Goal: Task Accomplishment & Management: Use online tool/utility

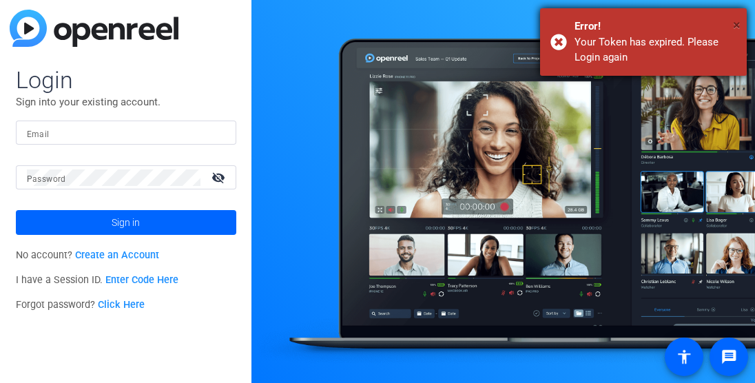
click at [733, 25] on span "×" at bounding box center [736, 25] width 8 height 17
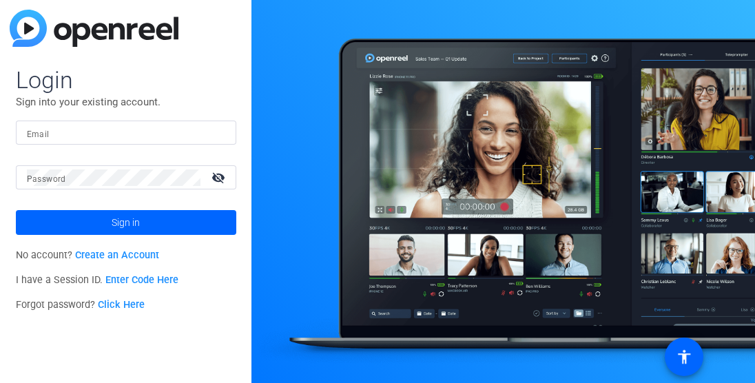
click at [129, 119] on form "Login Sign into your existing account. Email Password visibility_off Sign in" at bounding box center [126, 149] width 220 height 169
click at [126, 119] on form "Login Sign into your existing account. Email Password visibility_off Sign in" at bounding box center [126, 149] width 220 height 169
click at [117, 125] on input "Email" at bounding box center [126, 133] width 198 height 17
type input "[EMAIL_ADDRESS][DOMAIN_NAME]"
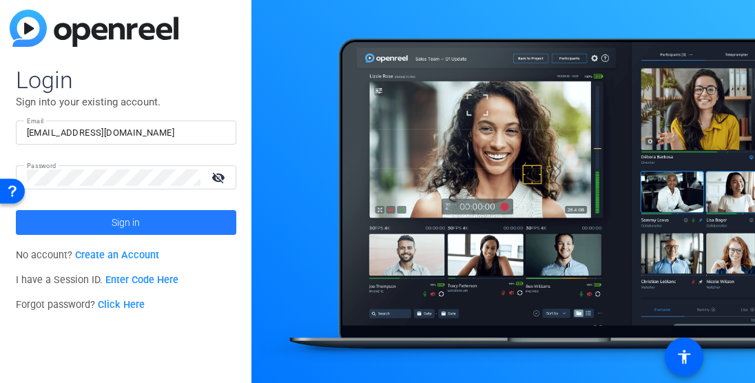
click at [127, 218] on span "Sign in" at bounding box center [126, 222] width 28 height 34
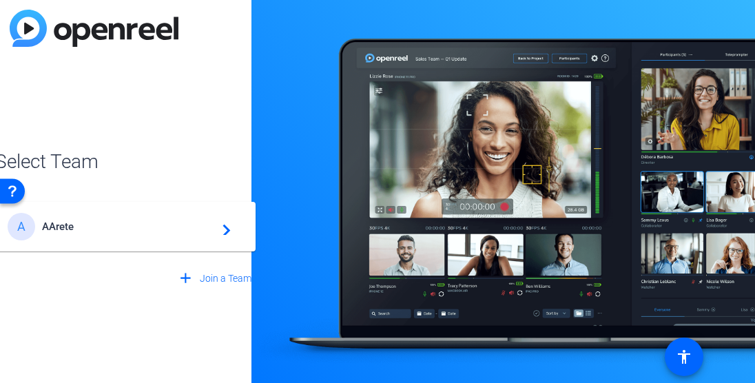
click at [81, 232] on div "A AArete navigate_next" at bounding box center [126, 227] width 237 height 28
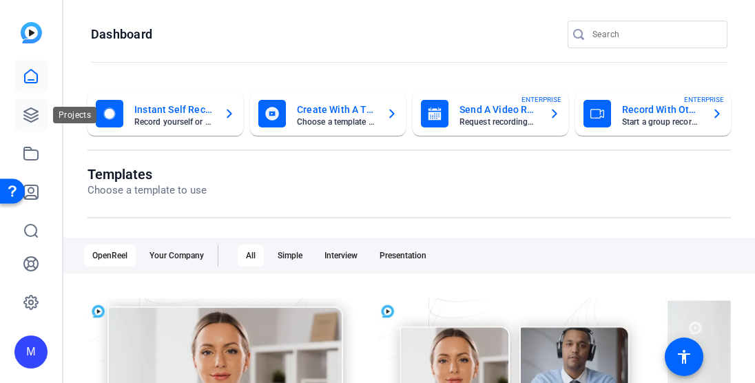
click at [34, 107] on icon at bounding box center [31, 115] width 17 height 17
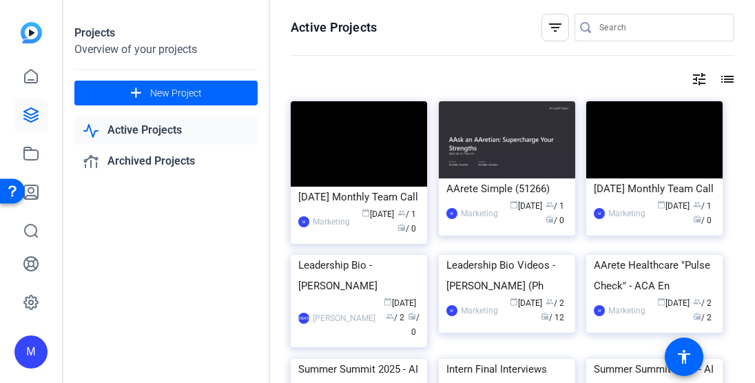
click at [154, 127] on link "Active Projects" at bounding box center [165, 130] width 183 height 28
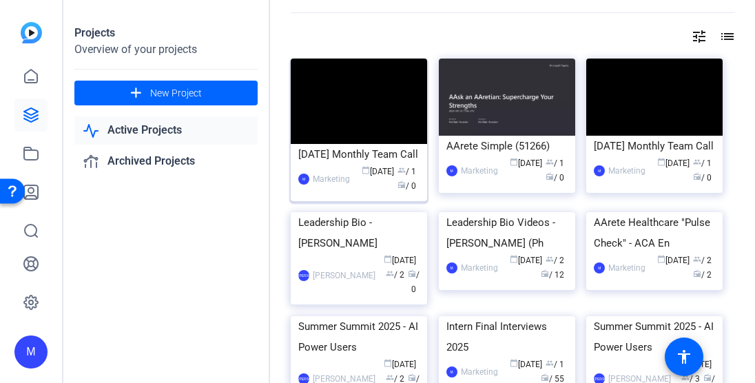
scroll to position [3, 0]
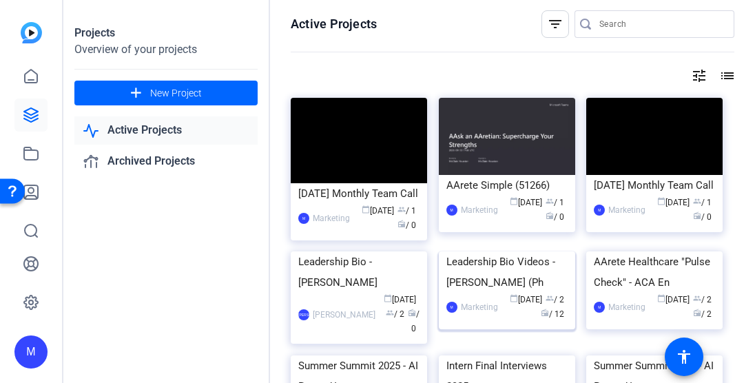
click at [512, 251] on img at bounding box center [507, 251] width 136 height 0
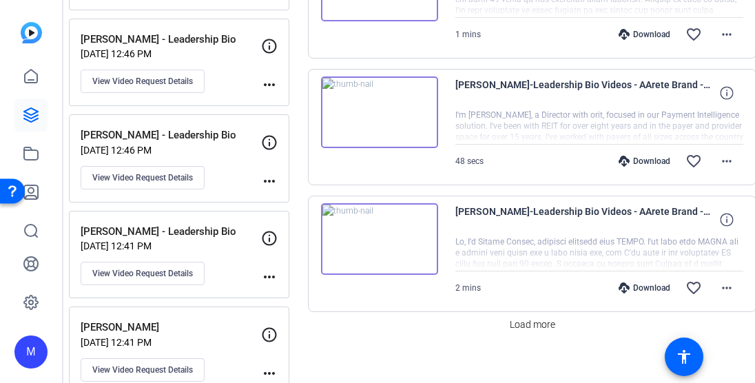
scroll to position [1306, 0]
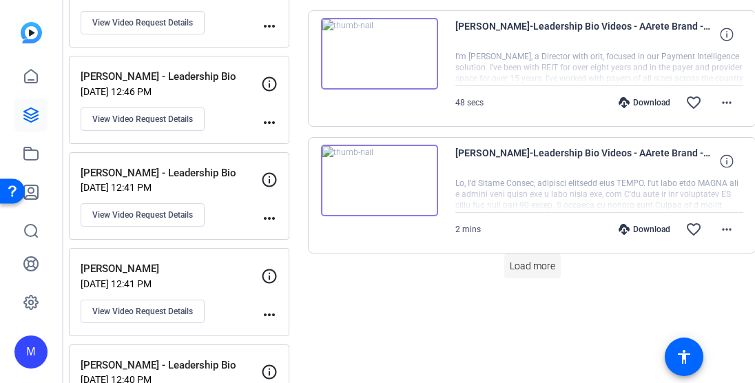
click at [527, 259] on span "Load more" at bounding box center [531, 266] width 45 height 14
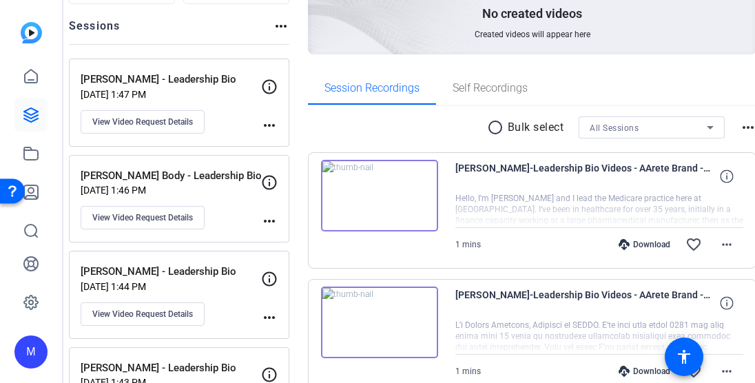
scroll to position [150, 0]
click at [382, 183] on img at bounding box center [379, 196] width 117 height 72
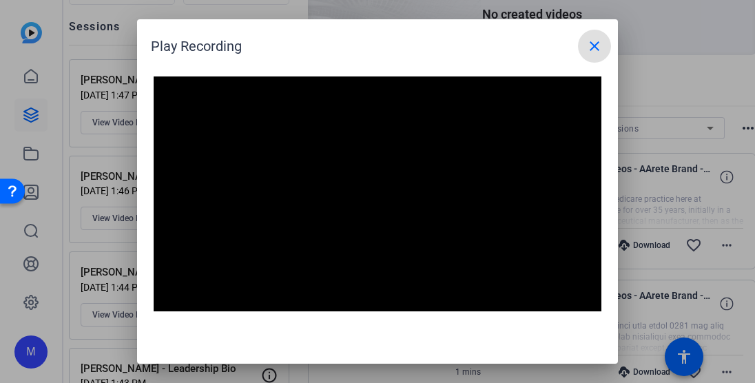
click at [595, 43] on mat-icon "close" at bounding box center [594, 46] width 17 height 17
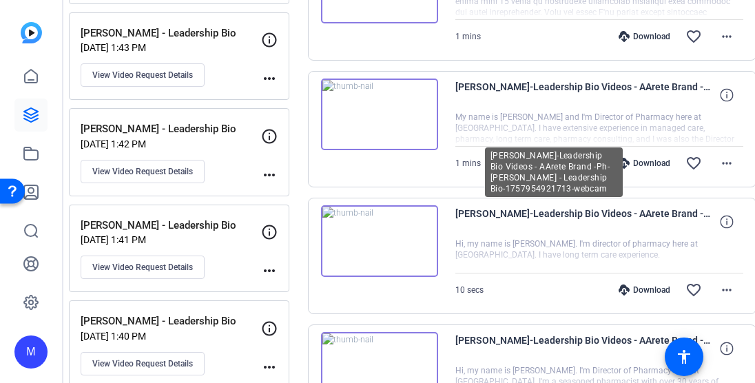
scroll to position [285, 0]
